Goal: Task Accomplishment & Management: Manage account settings

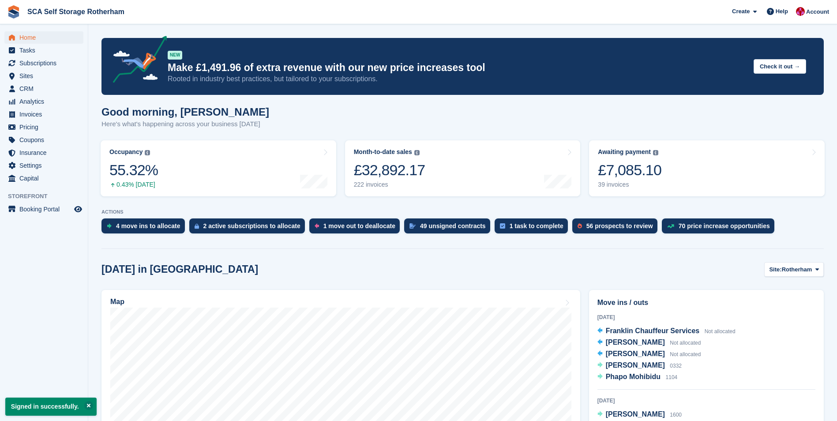
scroll to position [132, 0]
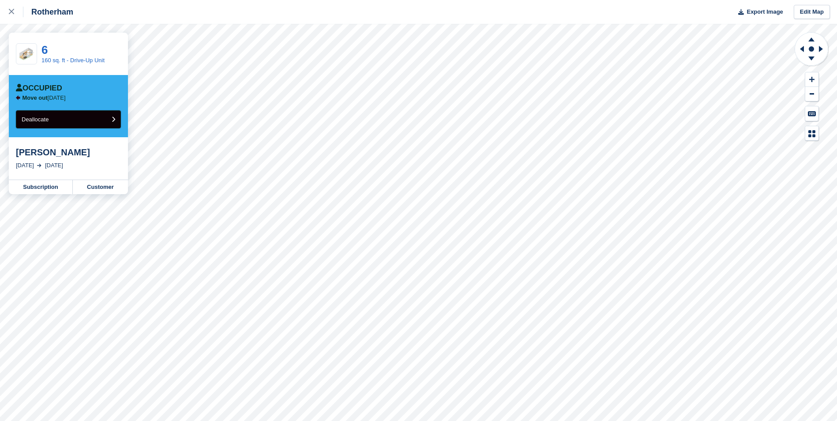
click at [65, 120] on button "Deallocate" at bounding box center [68, 119] width 105 height 18
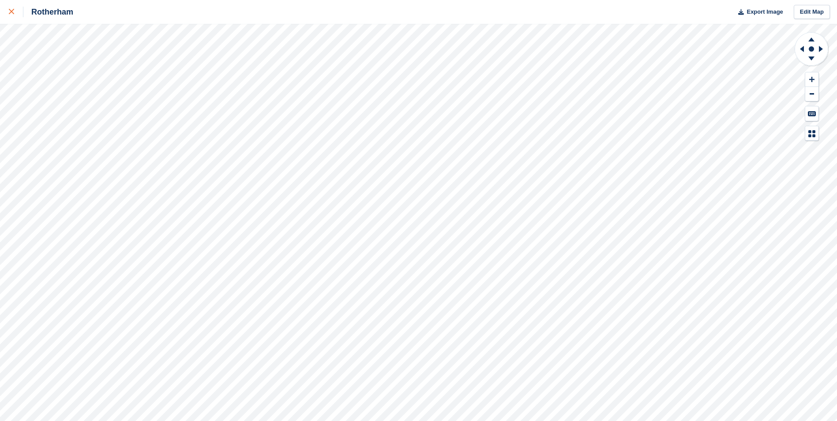
click at [11, 13] on icon at bounding box center [11, 11] width 5 height 5
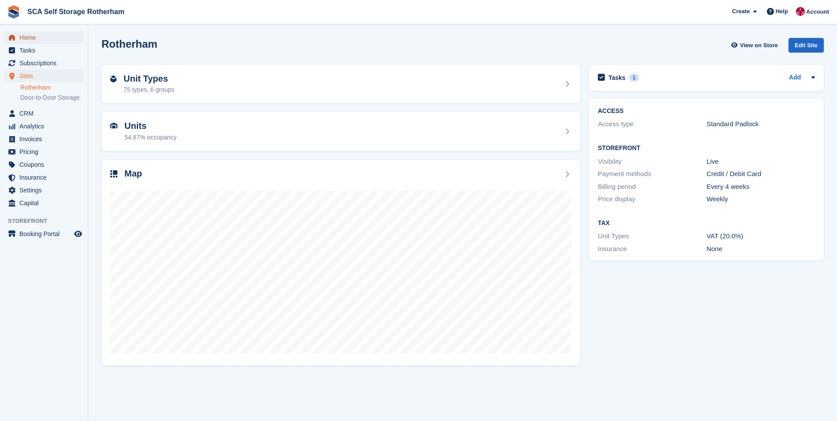
click at [42, 40] on span "Home" at bounding box center [45, 37] width 53 height 12
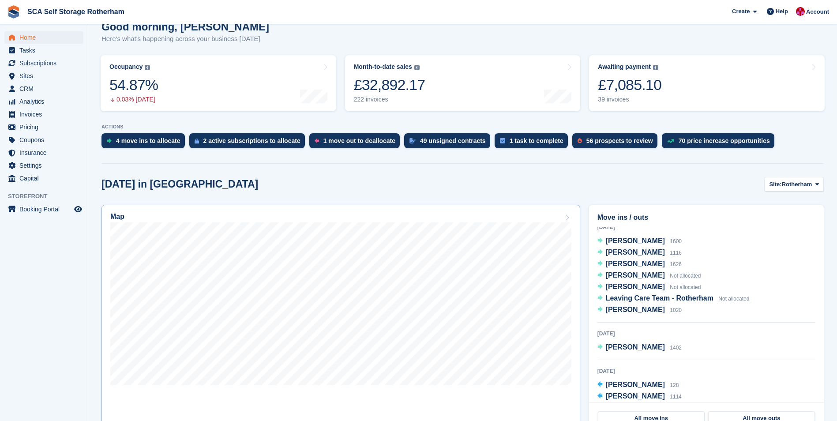
scroll to position [88, 0]
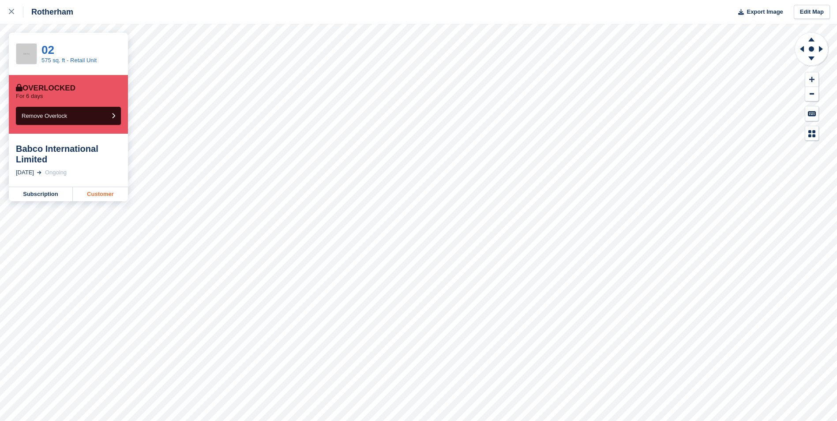
click at [111, 193] on link "Customer" at bounding box center [100, 194] width 55 height 14
click at [7, 12] on link at bounding box center [11, 12] width 23 height 24
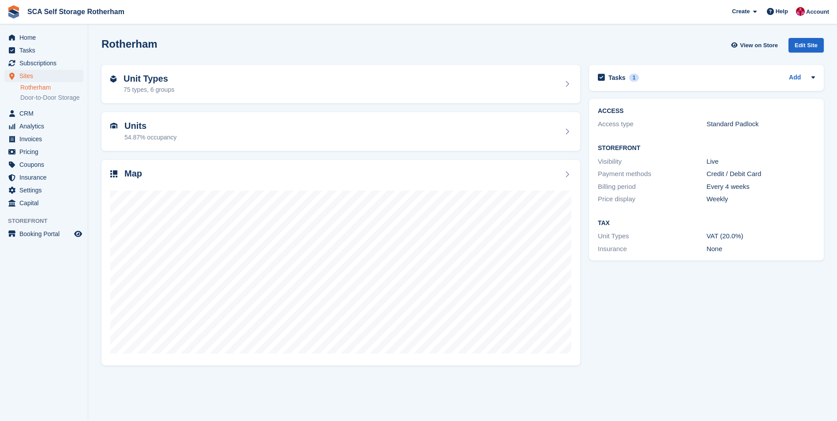
click at [809, 15] on span "Account" at bounding box center [817, 12] width 23 height 9
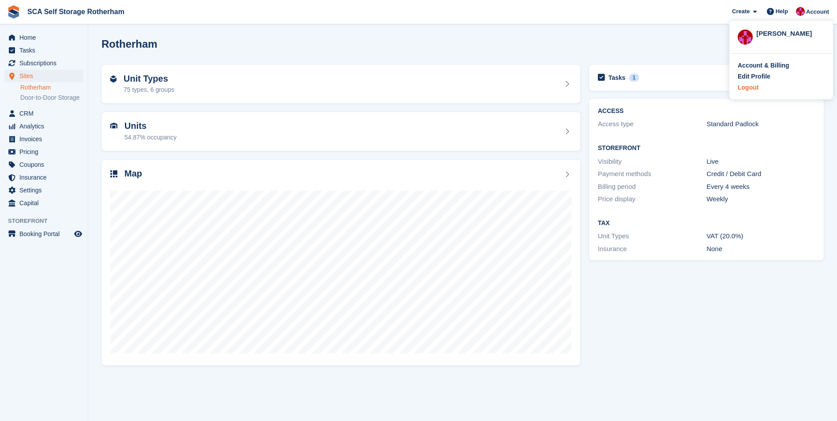
click at [749, 86] on div "Logout" at bounding box center [748, 87] width 21 height 9
